Goal: Communication & Community: Participate in discussion

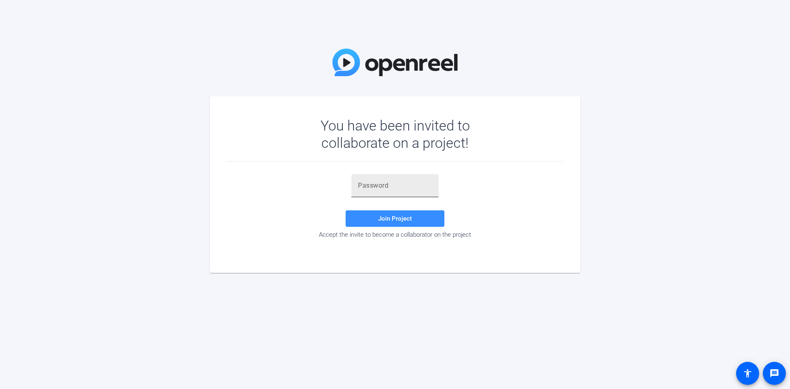
click at [390, 193] on div at bounding box center [395, 185] width 74 height 23
click at [389, 185] on input "text" at bounding box center [395, 186] width 74 height 10
paste input "P~[Swu"
type input "P~[Swu"
drag, startPoint x: 398, startPoint y: 214, endPoint x: 412, endPoint y: 213, distance: 14.1
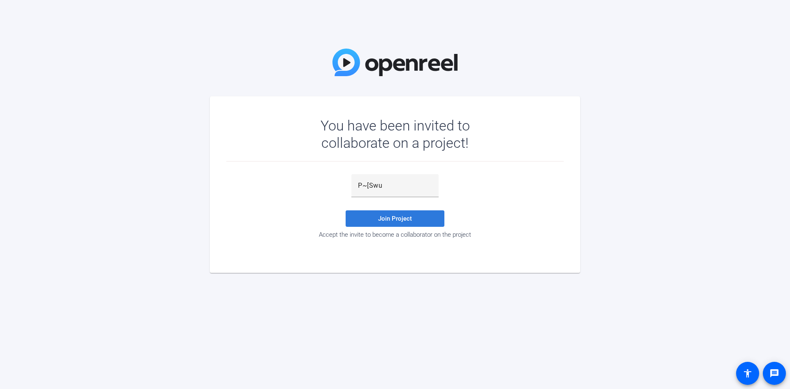
click at [399, 214] on span at bounding box center [395, 219] width 99 height 20
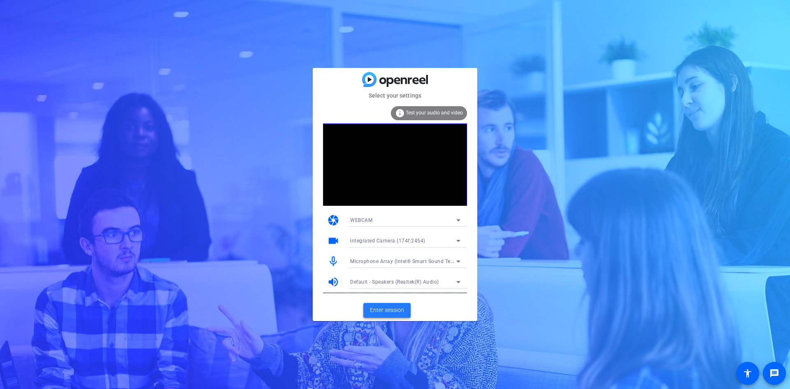
click at [391, 309] on span "Enter session" at bounding box center [387, 310] width 34 height 9
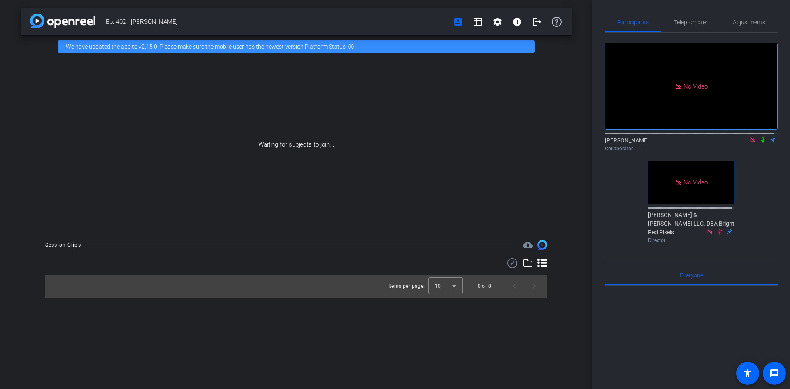
click at [761, 143] on icon at bounding box center [762, 139] width 3 height 5
click at [760, 143] on icon at bounding box center [763, 140] width 7 height 6
click at [761, 143] on icon at bounding box center [762, 139] width 3 height 5
click at [761, 143] on icon at bounding box center [763, 139] width 5 height 5
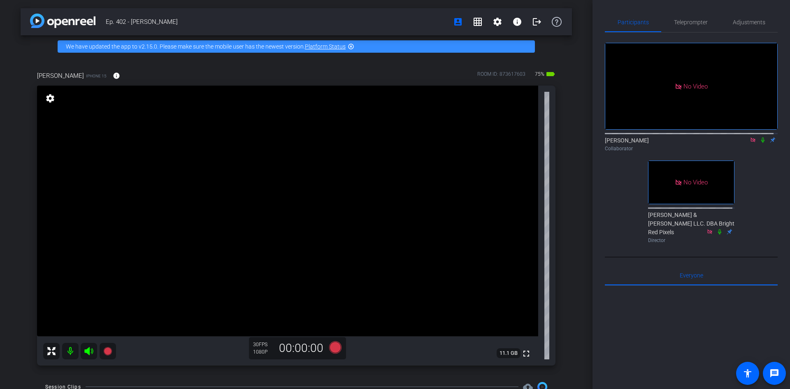
drag, startPoint x: 757, startPoint y: 149, endPoint x: 762, endPoint y: 153, distance: 5.8
click at [761, 143] on icon at bounding box center [762, 139] width 3 height 5
click at [760, 143] on icon at bounding box center [763, 140] width 7 height 6
drag, startPoint x: 760, startPoint y: 149, endPoint x: 759, endPoint y: 174, distance: 24.7
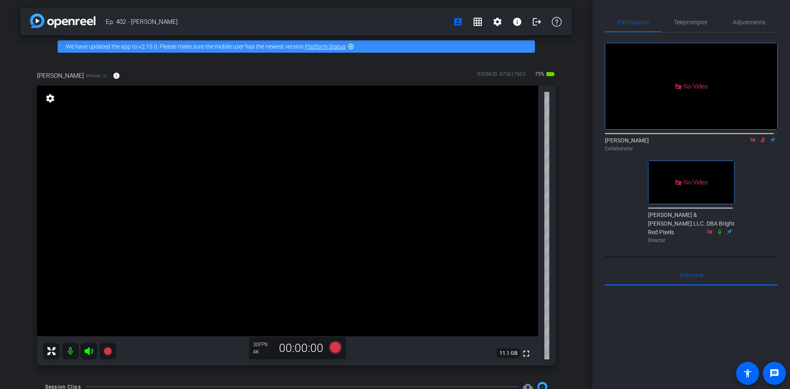
click at [760, 143] on icon at bounding box center [763, 140] width 7 height 6
click at [761, 143] on icon at bounding box center [762, 139] width 3 height 5
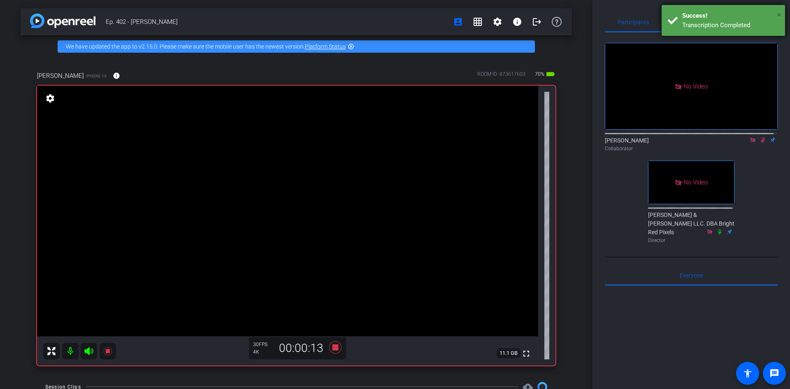
click at [779, 14] on span "×" at bounding box center [779, 15] width 5 height 10
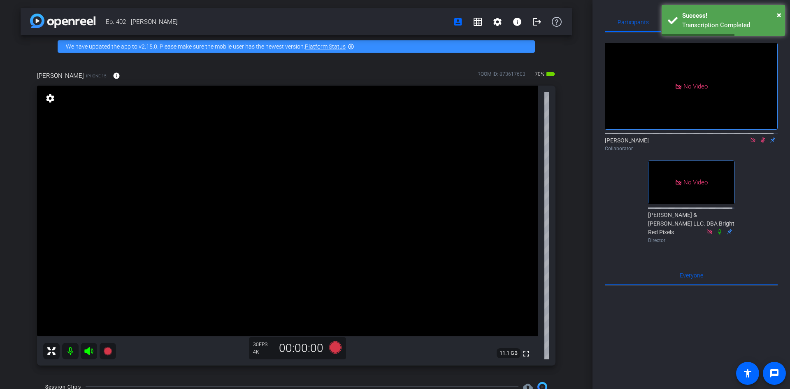
click at [761, 143] on icon at bounding box center [763, 139] width 5 height 5
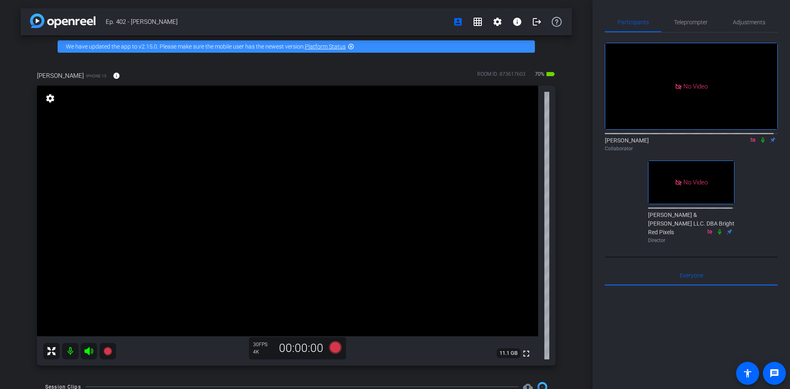
click at [761, 143] on icon at bounding box center [762, 139] width 3 height 5
click at [760, 143] on icon at bounding box center [763, 140] width 7 height 6
